Goal: Task Accomplishment & Management: Use online tool/utility

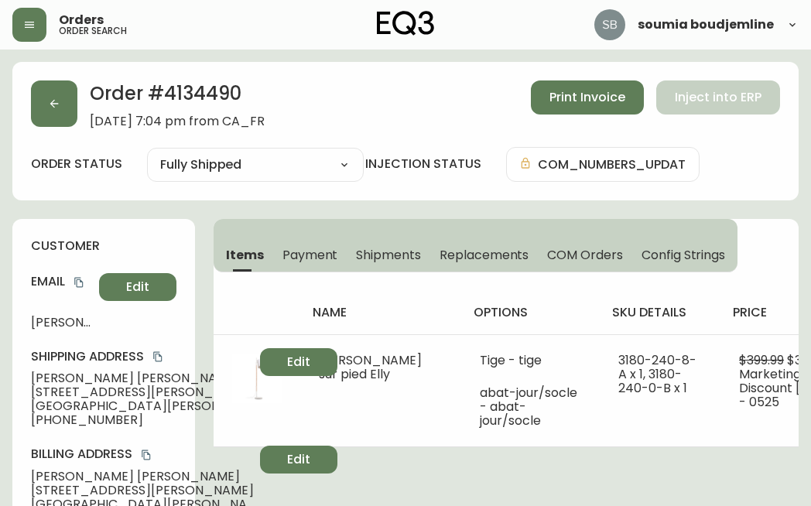
select select "FULLY_SHIPPED"
click at [56, 115] on button "button" at bounding box center [54, 103] width 46 height 46
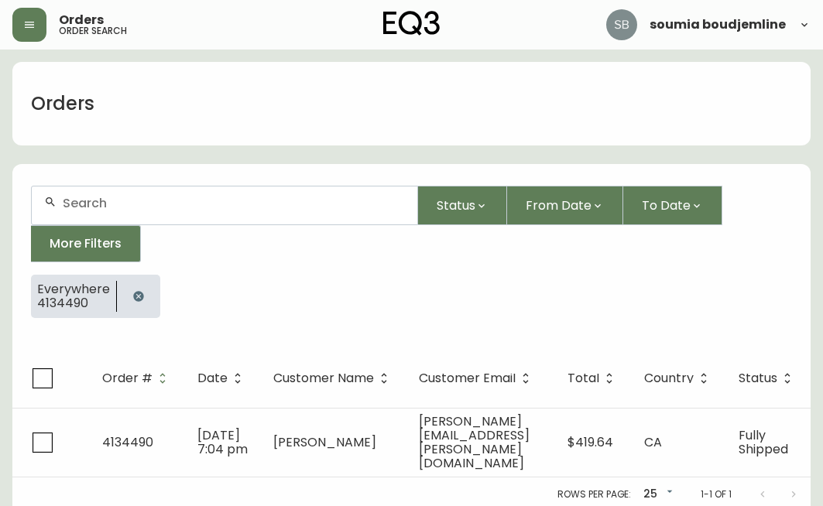
click at [91, 205] on input "text" at bounding box center [234, 203] width 342 height 15
type input "4134254"
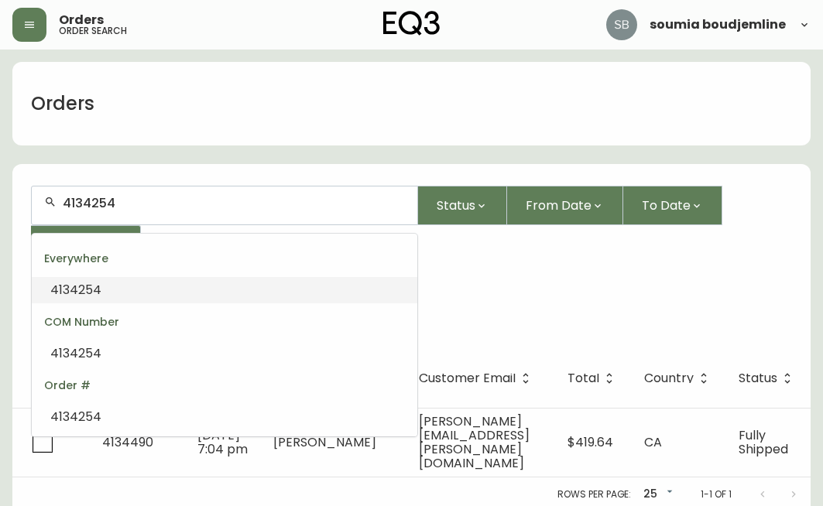
click at [184, 204] on input "4134254" at bounding box center [234, 203] width 342 height 15
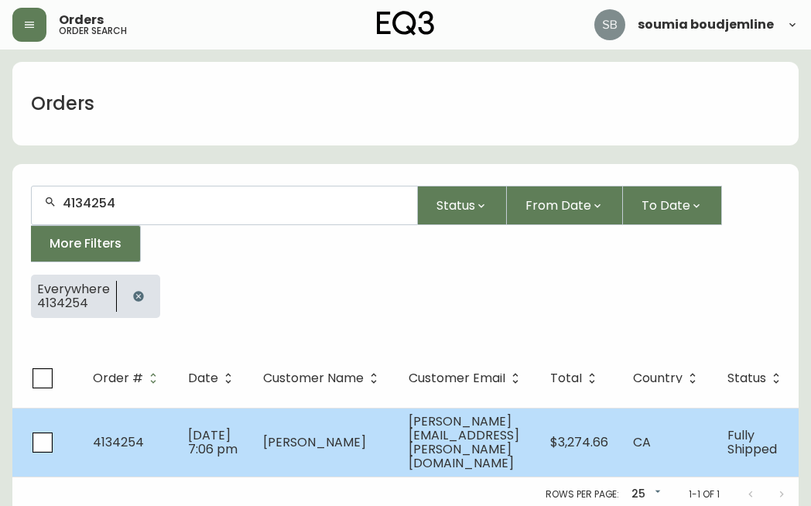
click at [272, 435] on span "[PERSON_NAME]" at bounding box center [314, 442] width 103 height 18
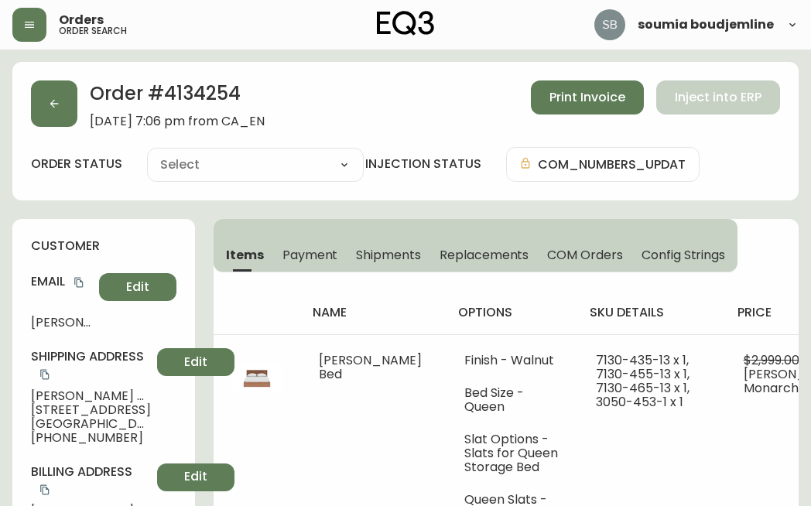
type input "Fully Shipped"
select select "FULLY_SHIPPED"
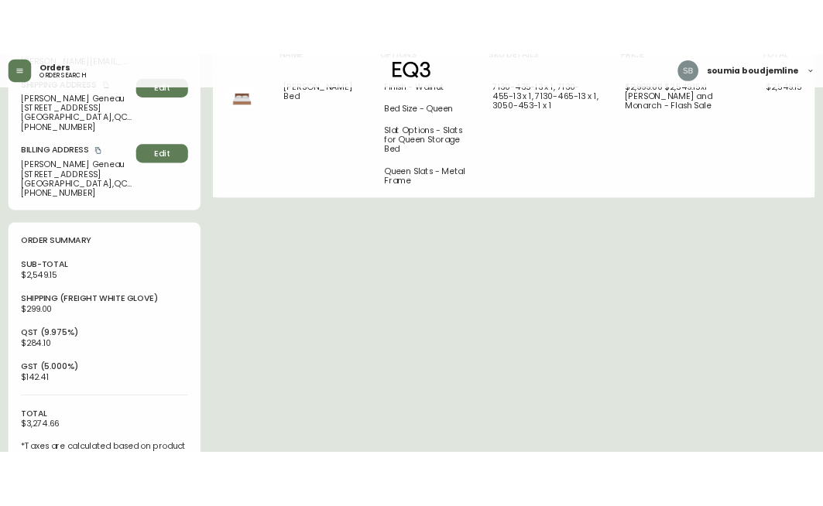
scroll to position [387, 0]
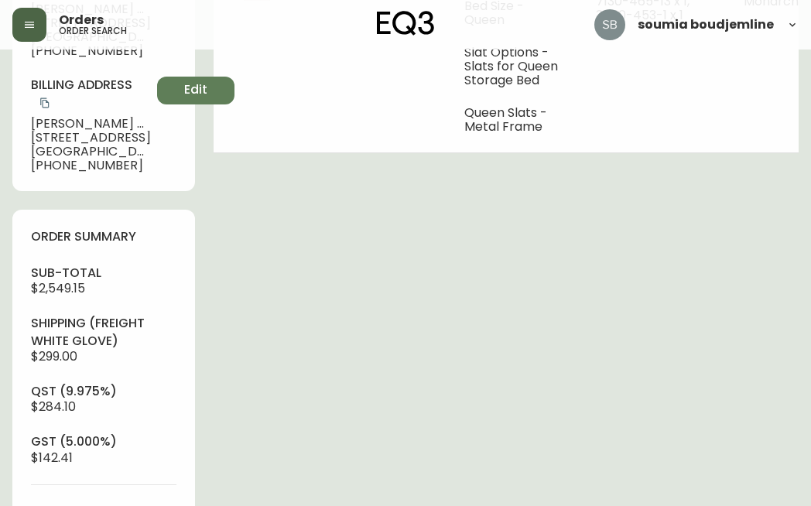
click at [34, 15] on button "button" at bounding box center [29, 25] width 34 height 34
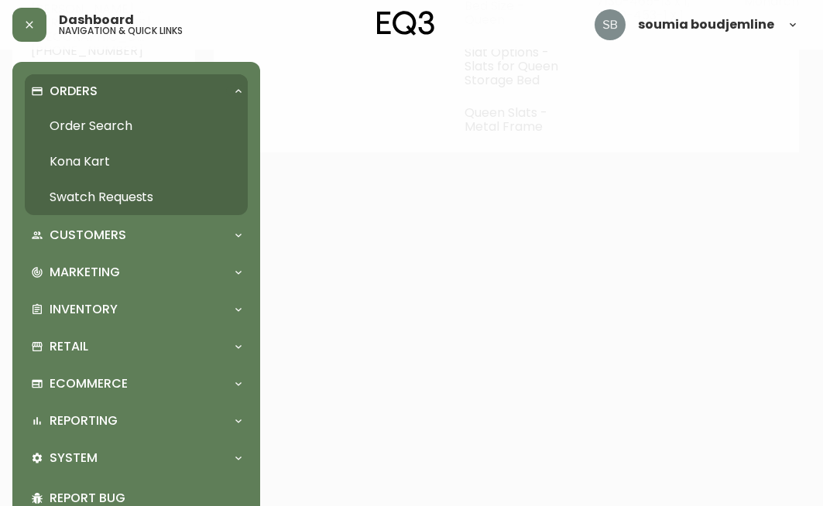
scroll to position [388, 0]
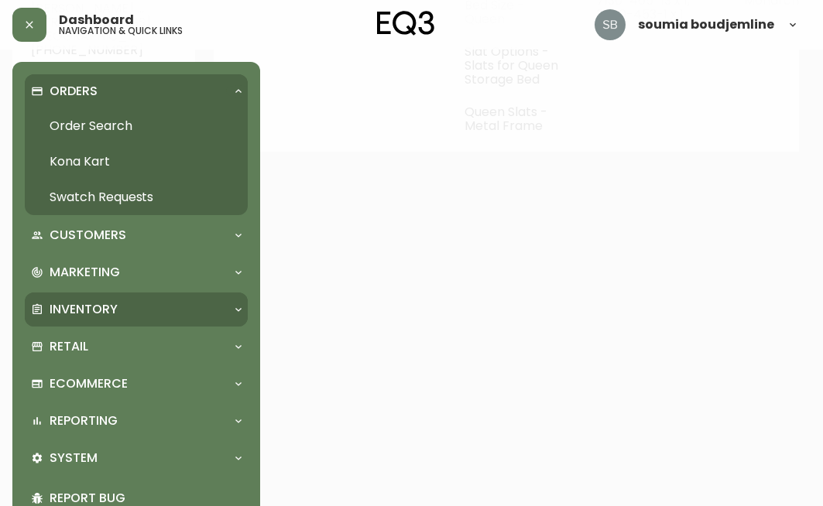
click at [104, 307] on p "Inventory" at bounding box center [84, 309] width 68 height 17
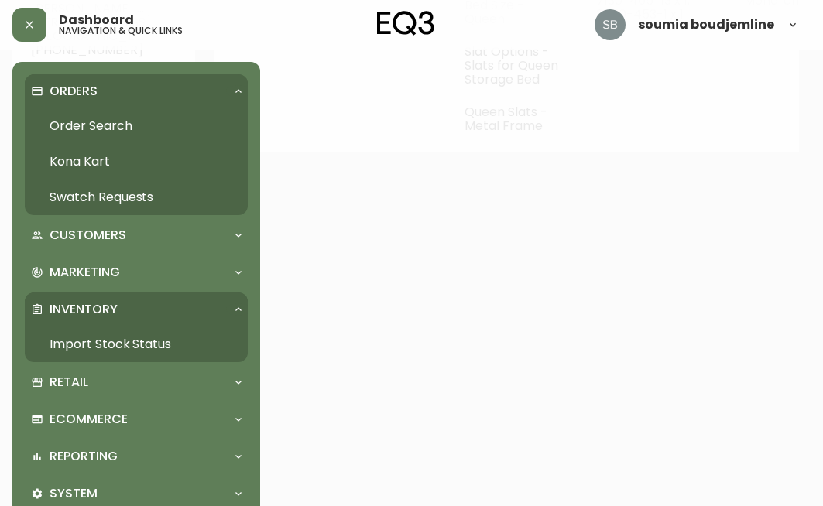
click at [108, 308] on p "Inventory" at bounding box center [84, 309] width 68 height 17
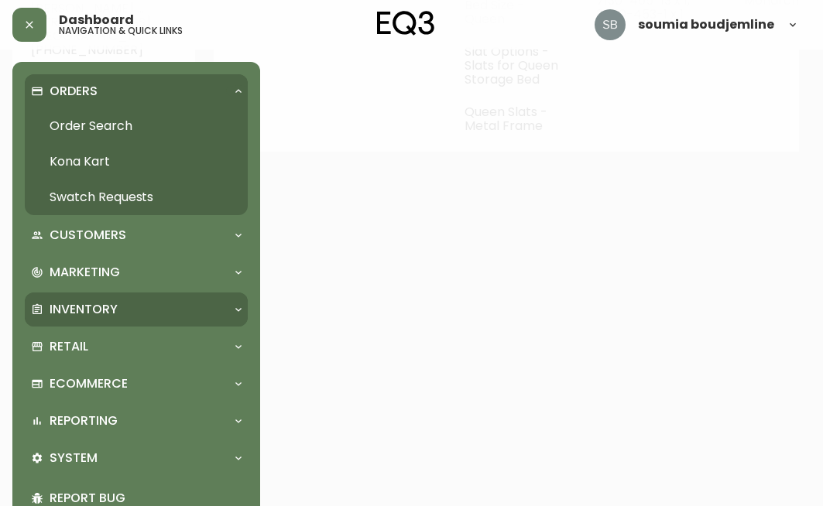
click at [133, 305] on div "Inventory" at bounding box center [128, 309] width 195 height 17
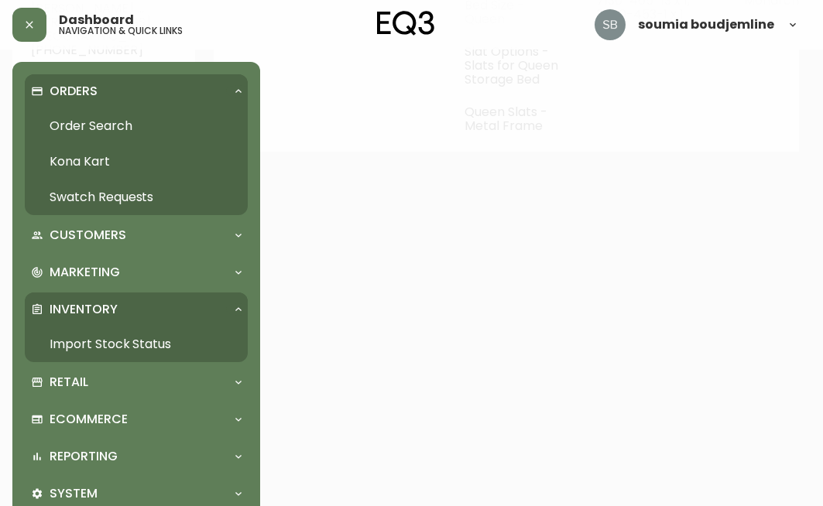
click at [125, 339] on link "Import Stock Status" at bounding box center [136, 345] width 223 height 36
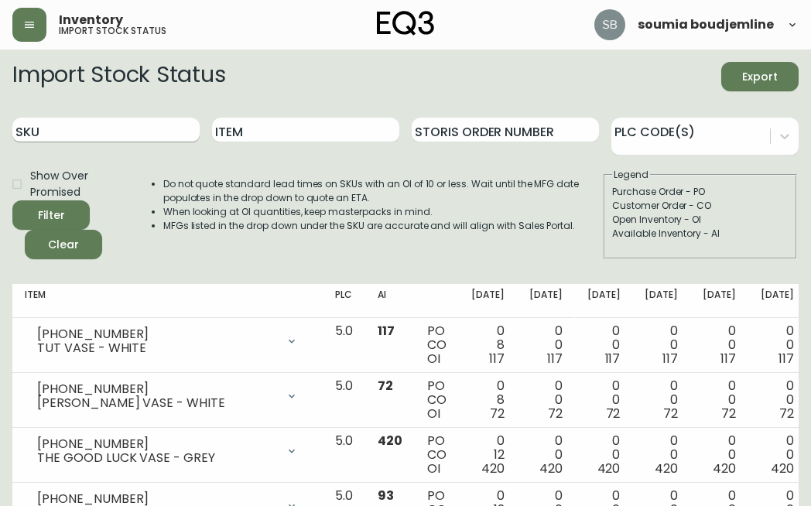
click at [66, 124] on input "SKU" at bounding box center [105, 130] width 187 height 25
paste input "3020-623-16-A"
type input "3020-623-16-A"
click at [12, 200] on button "Filter" at bounding box center [50, 214] width 77 height 29
